Goal: Task Accomplishment & Management: Use online tool/utility

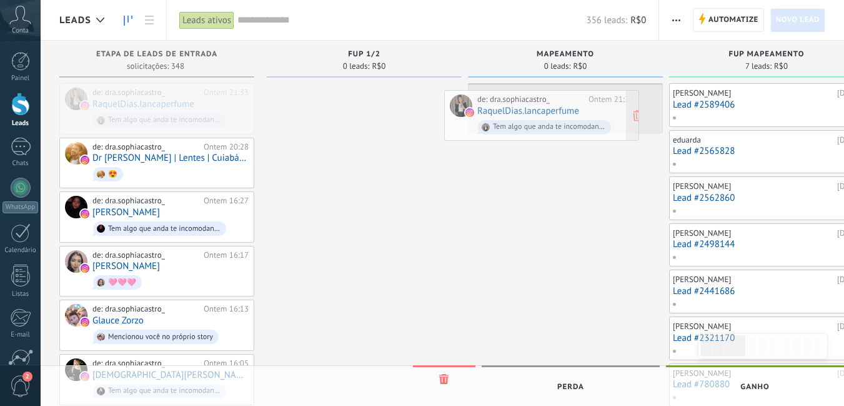
drag, startPoint x: 221, startPoint y: 106, endPoint x: 588, endPoint y: 113, distance: 367.6
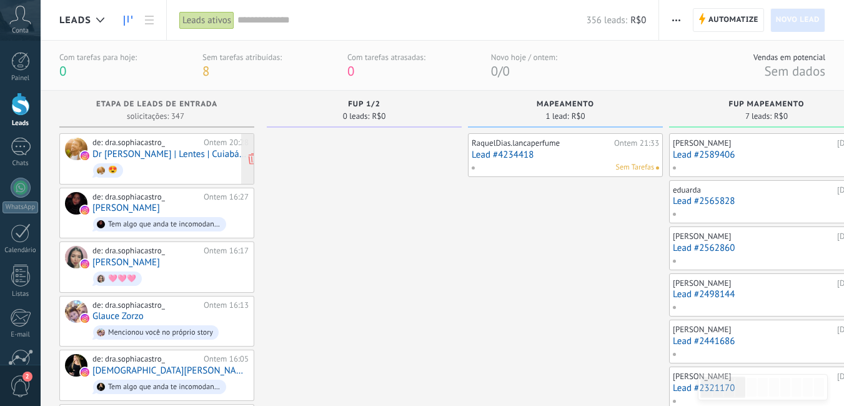
click at [176, 155] on link "Dr [PERSON_NAME] | Lentes | Cuiabá-MT" at bounding box center [171, 154] width 156 height 11
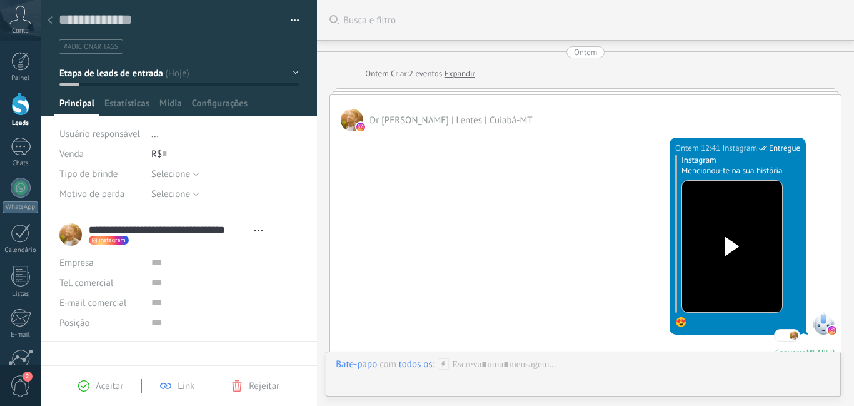
scroll to position [19, 0]
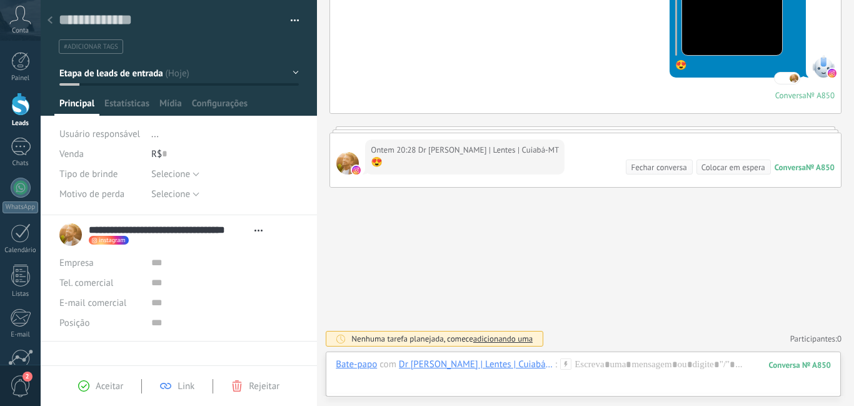
click at [49, 19] on icon at bounding box center [50, 20] width 5 height 8
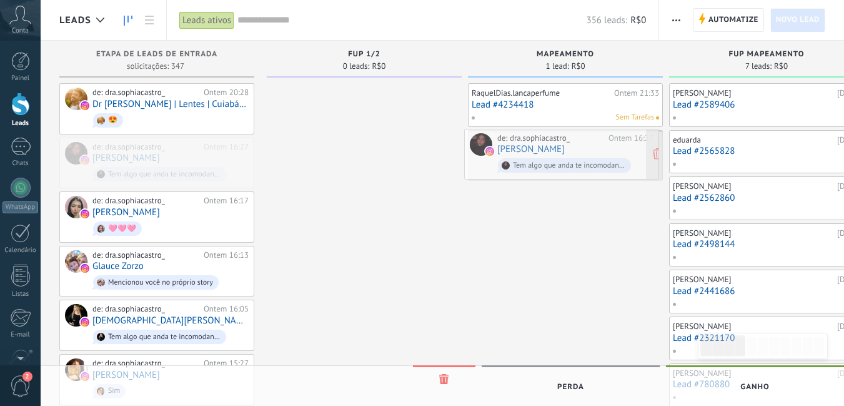
drag, startPoint x: 191, startPoint y: 155, endPoint x: 596, endPoint y: 147, distance: 405.1
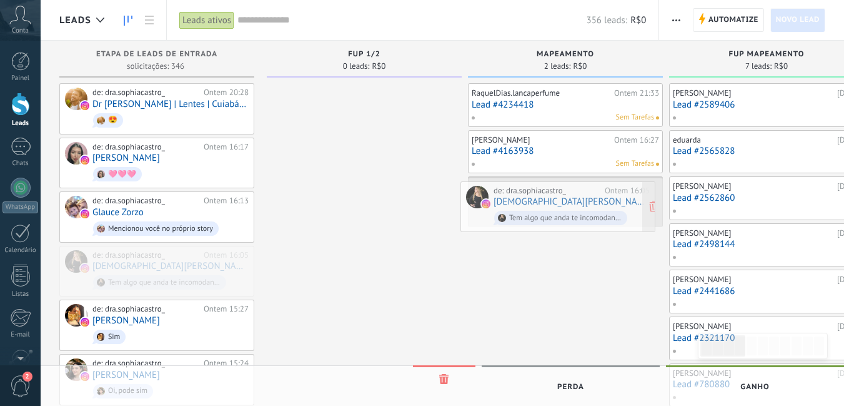
drag, startPoint x: 216, startPoint y: 263, endPoint x: 618, endPoint y: 200, distance: 406.8
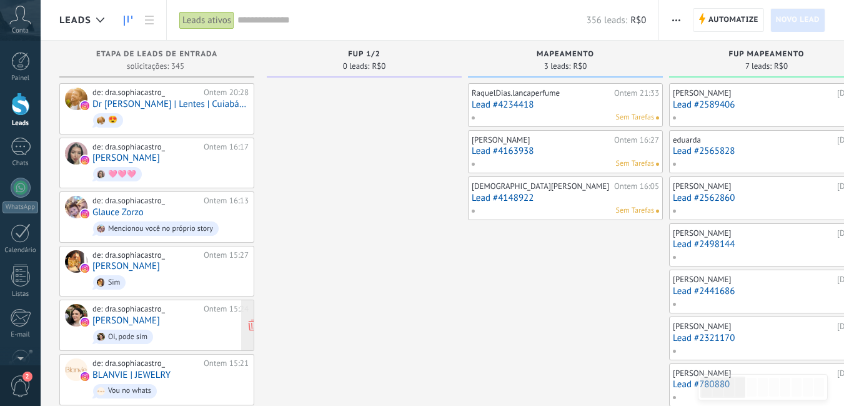
click at [204, 321] on div "de: dra.sophiacastro_ Ontem 15:24 Amanda Ribeiro Oi, pode sim" at bounding box center [171, 325] width 156 height 43
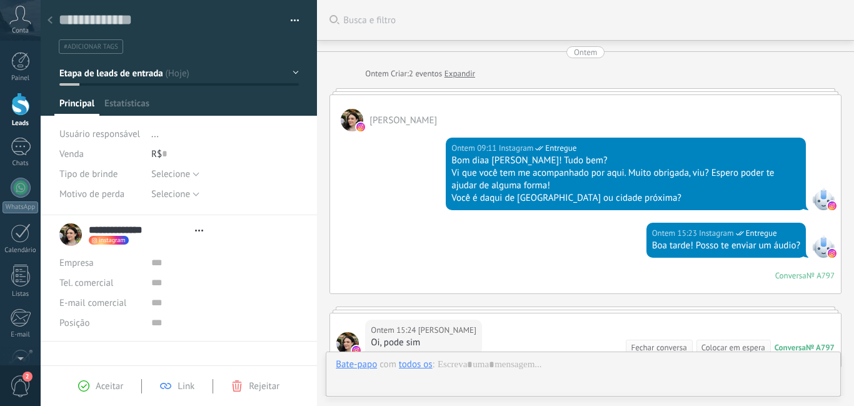
type textarea "**********"
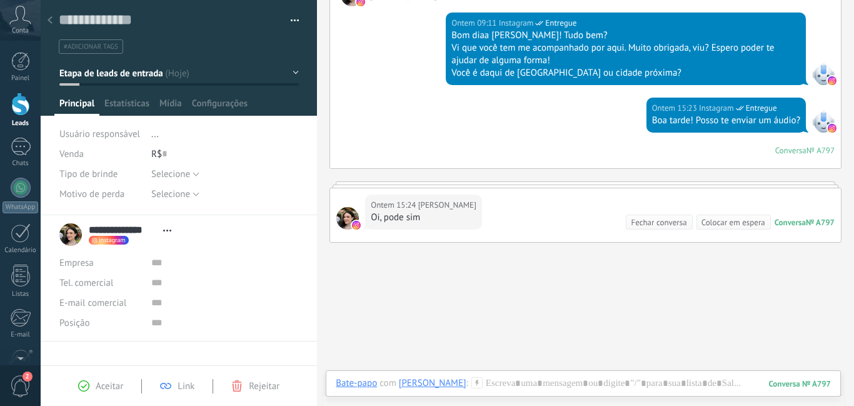
scroll to position [180, 0]
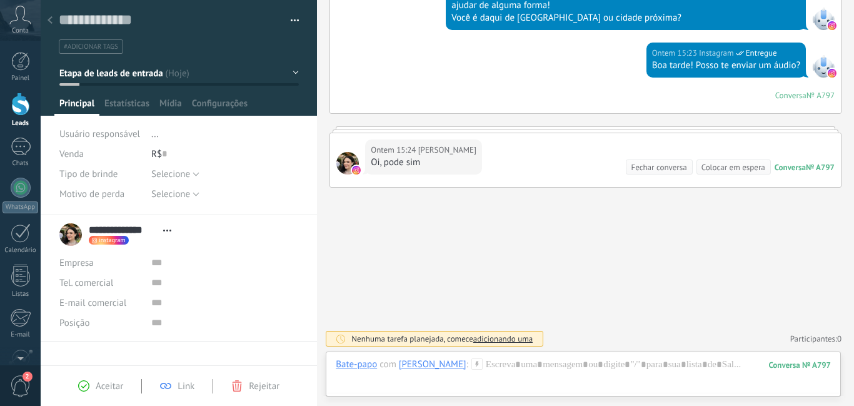
click at [471, 366] on icon at bounding box center [476, 363] width 11 height 11
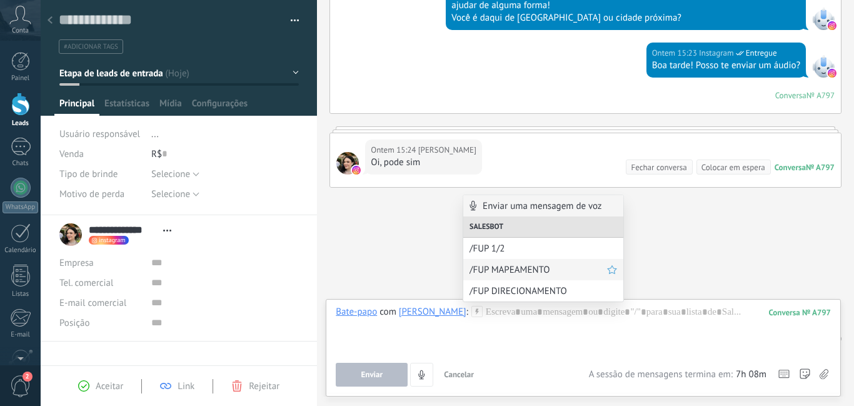
click at [478, 268] on span "/FUP MAPEAMENTO" at bounding box center [538, 270] width 138 height 12
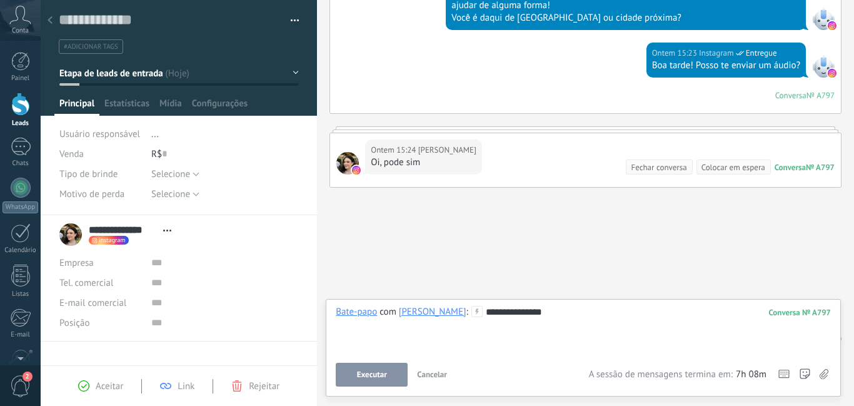
click at [374, 376] on span "Executar" at bounding box center [372, 374] width 30 height 9
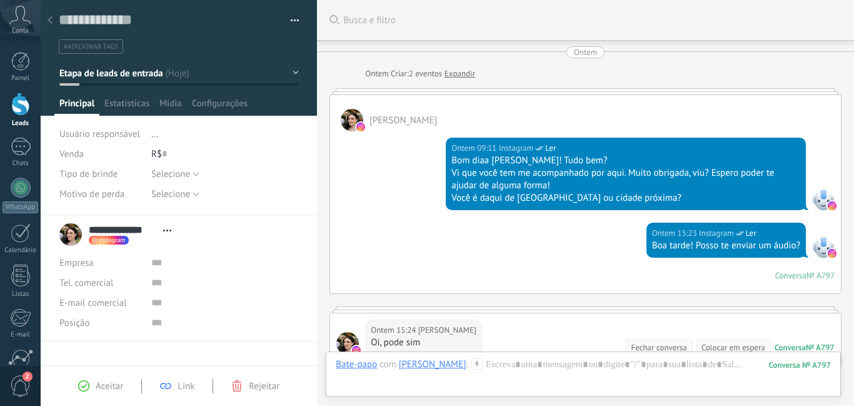
scroll to position [19, 0]
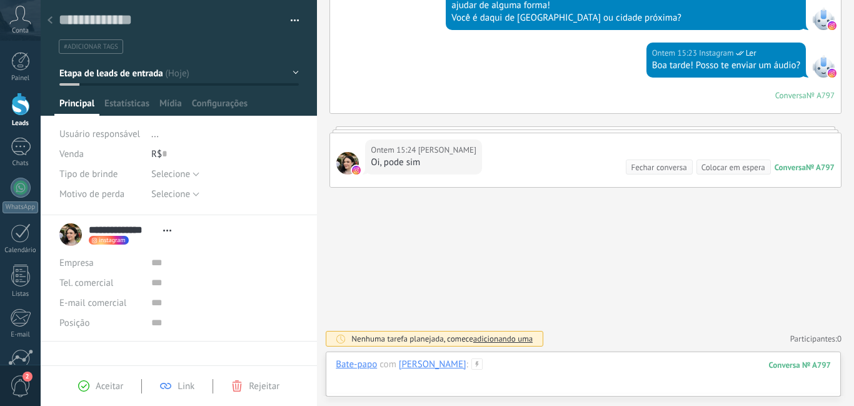
click at [536, 372] on div at bounding box center [583, 377] width 495 height 38
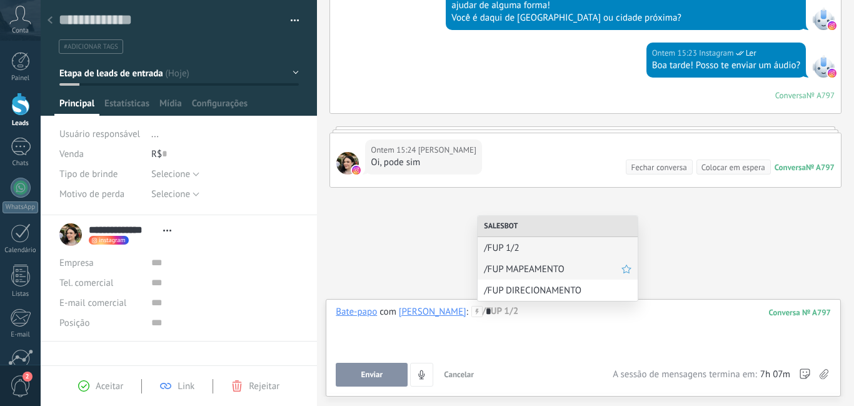
click at [534, 269] on span "/FUP MAPEAMENTO" at bounding box center [553, 269] width 138 height 12
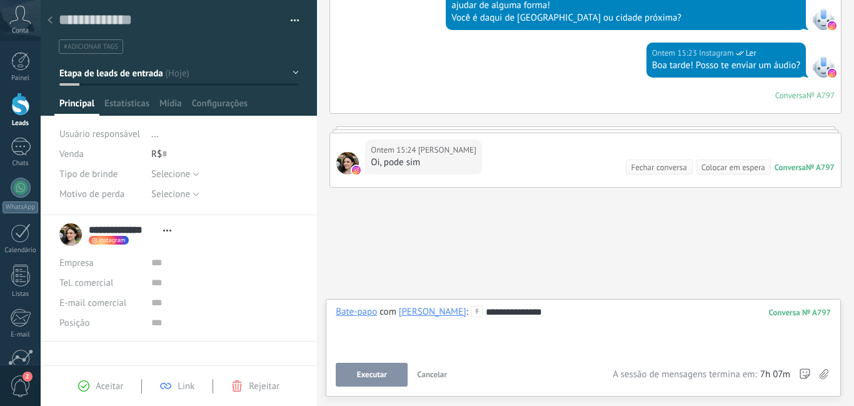
click at [377, 368] on button "Executar" at bounding box center [372, 375] width 72 height 24
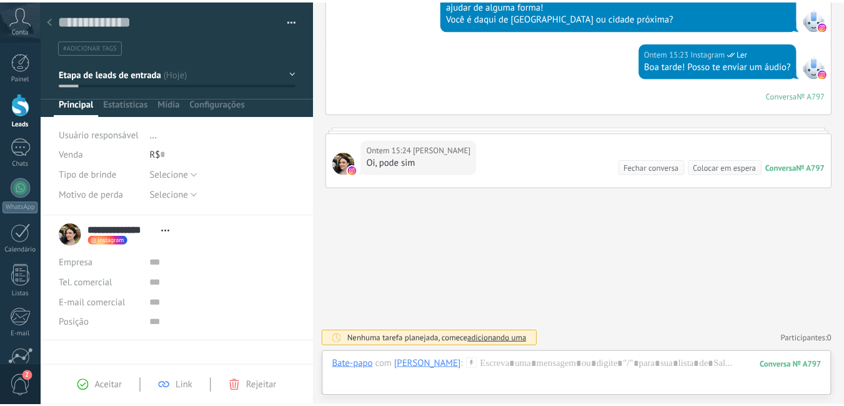
scroll to position [0, 0]
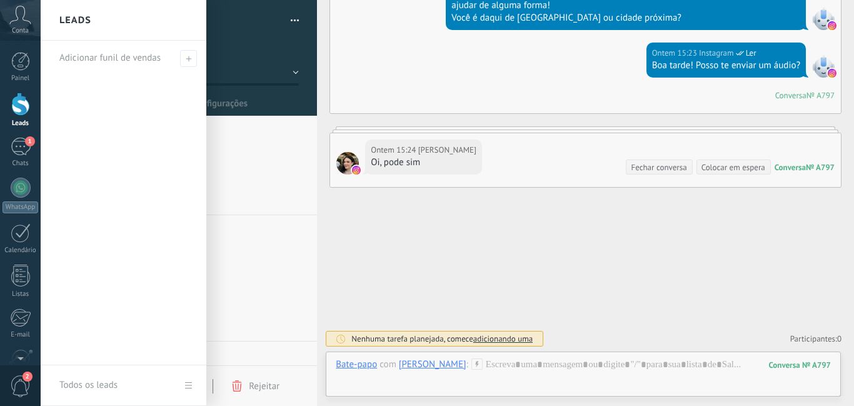
click at [14, 111] on div at bounding box center [20, 104] width 19 height 23
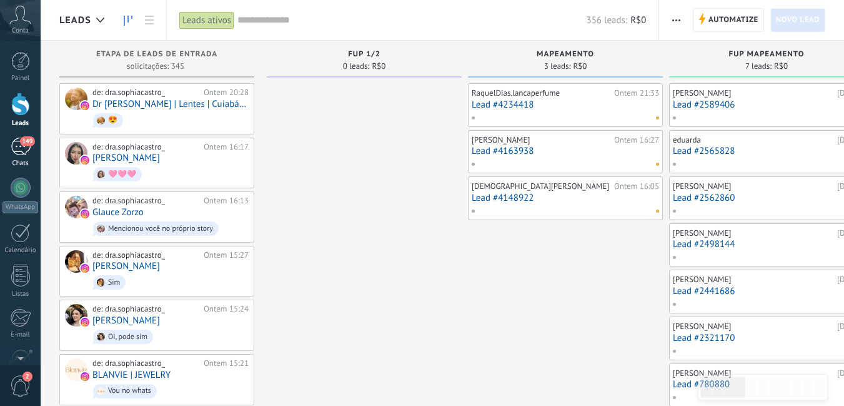
click at [21, 140] on span "149" at bounding box center [27, 141] width 14 height 10
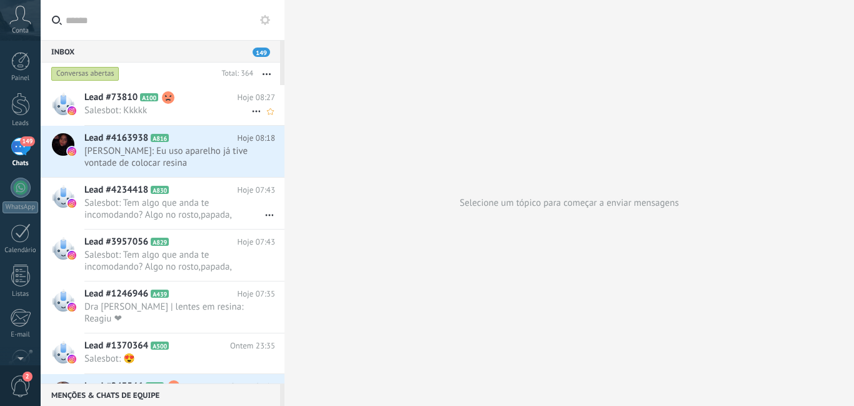
click at [214, 101] on h2 "Lead #73810 A100" at bounding box center [160, 97] width 153 height 13
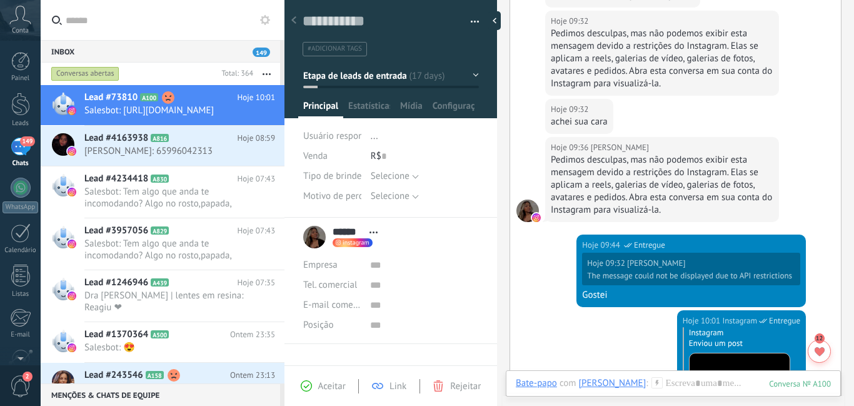
scroll to position [10303, 0]
